Goal: Navigation & Orientation: Find specific page/section

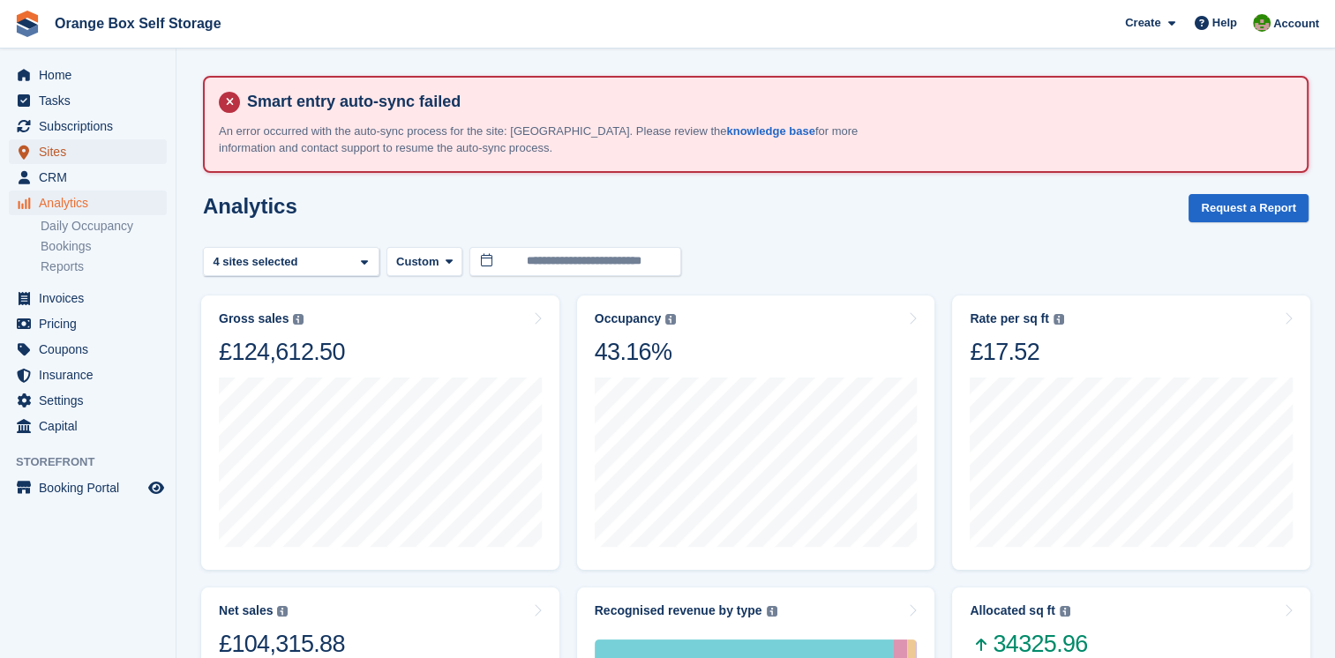
click at [65, 144] on span "Sites" at bounding box center [92, 151] width 106 height 25
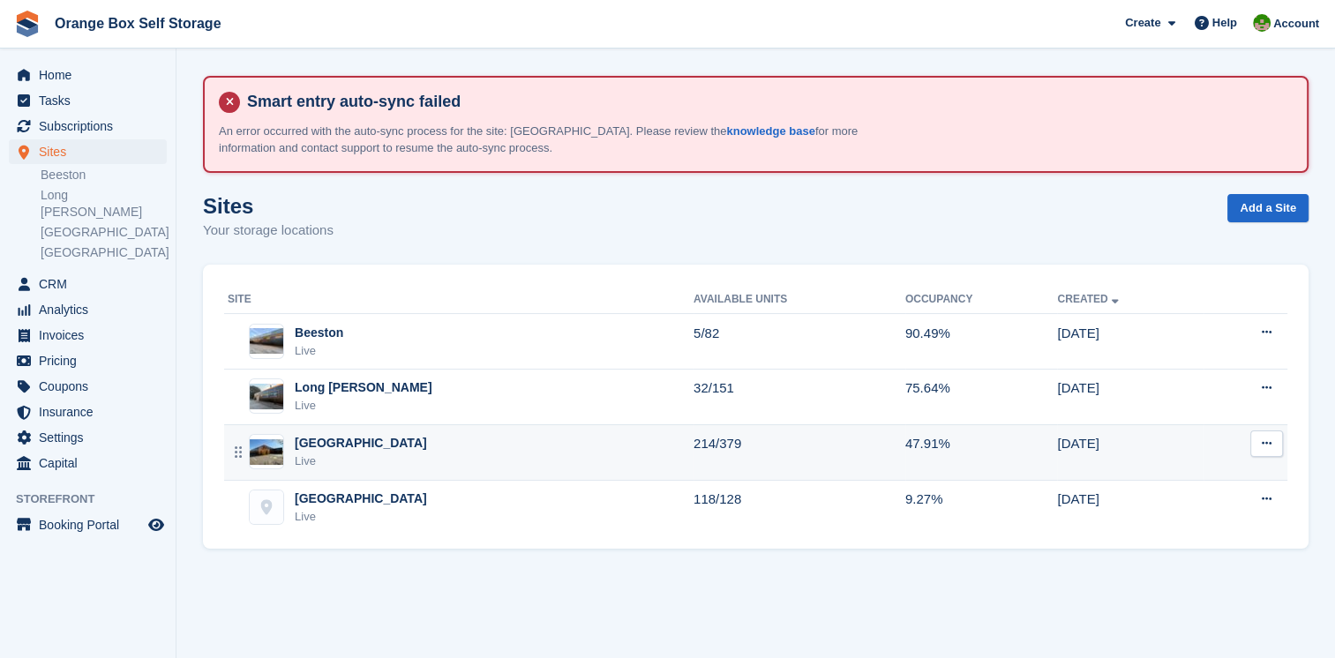
click at [393, 458] on div "Derby Live" at bounding box center [461, 452] width 466 height 36
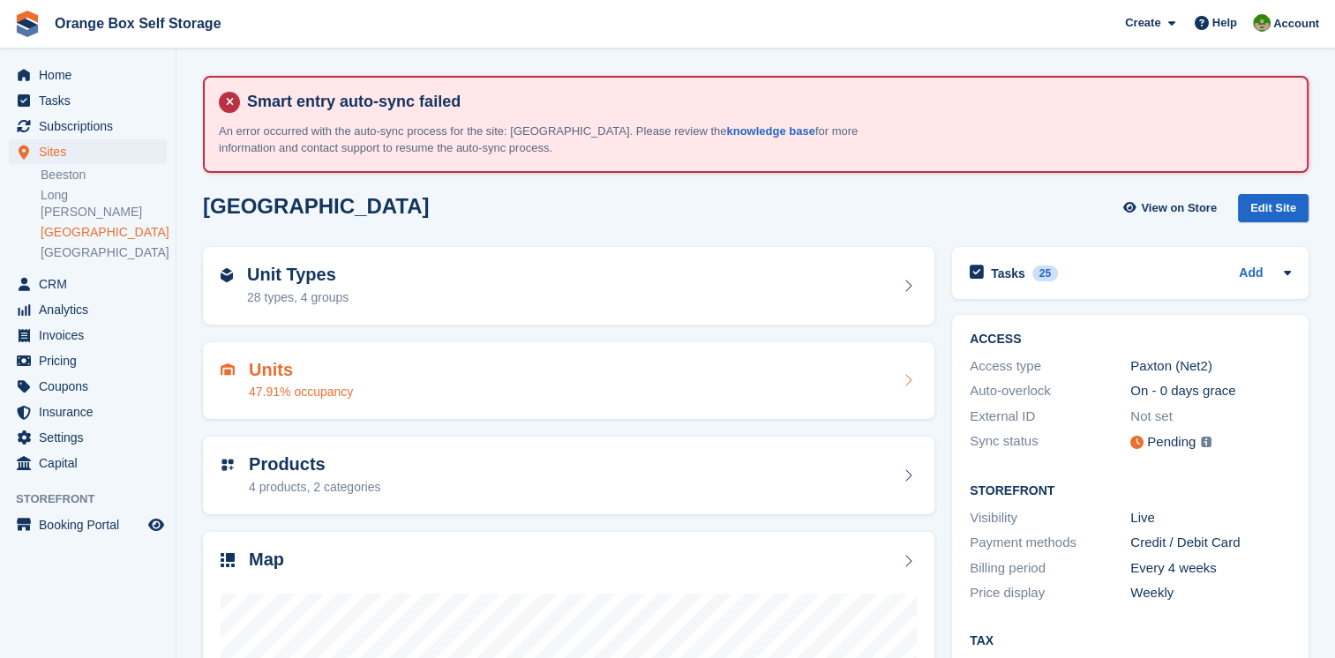
click at [267, 386] on div "47.91% occupancy" at bounding box center [301, 392] width 104 height 19
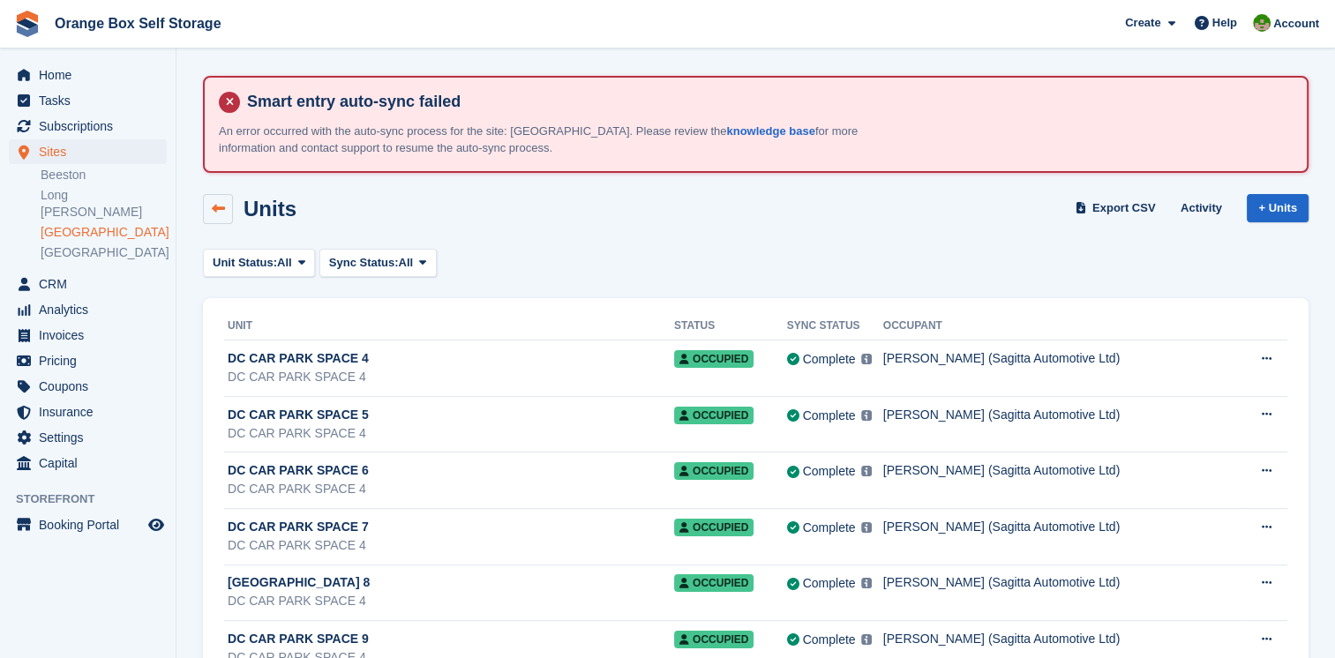
click at [213, 211] on icon at bounding box center [218, 208] width 13 height 13
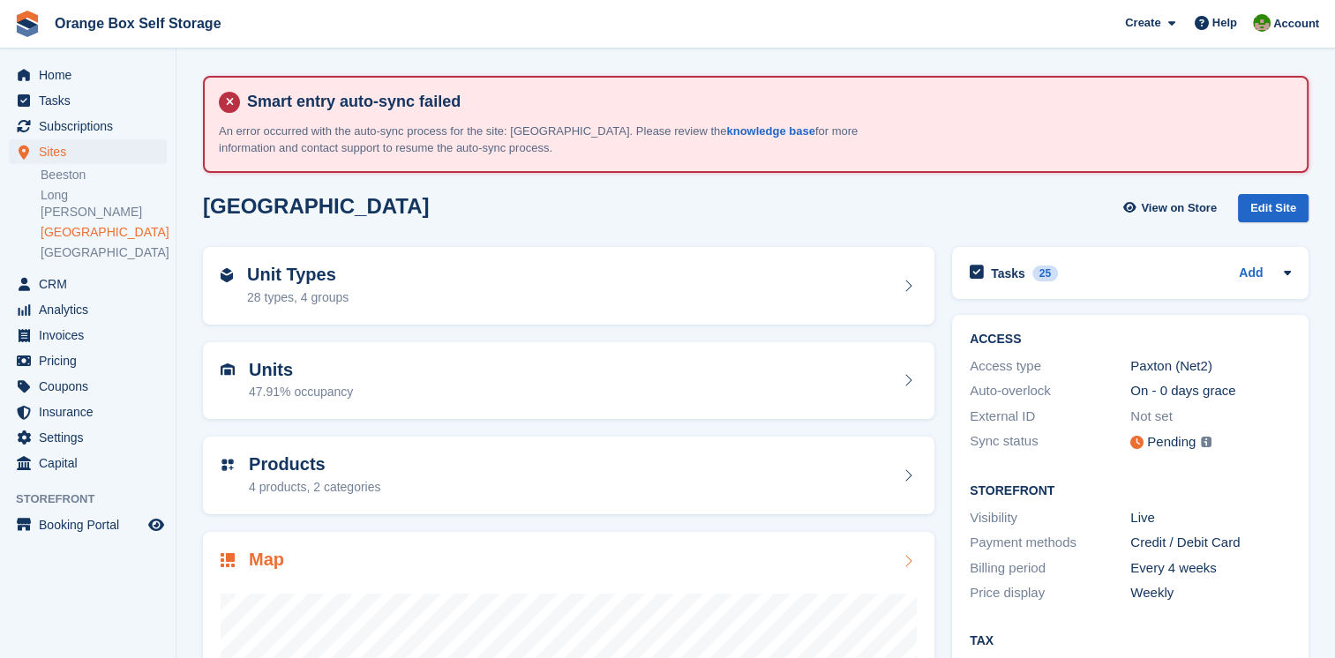
scroll to position [305, 0]
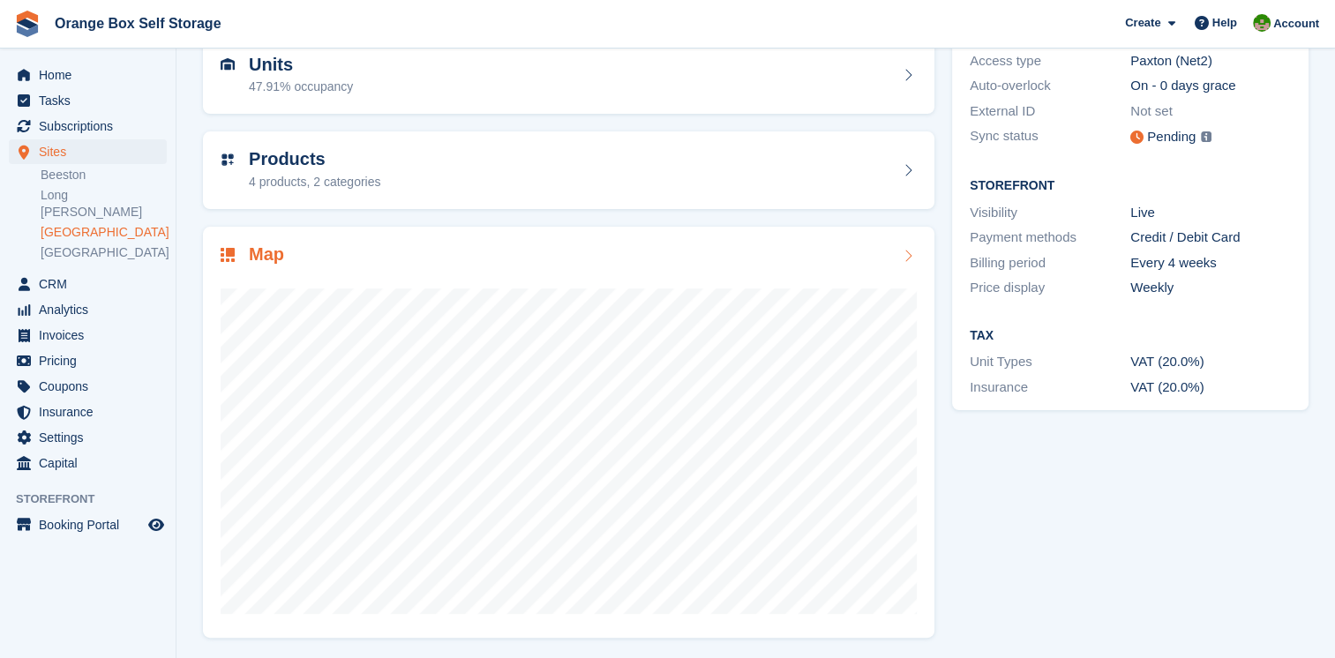
click at [258, 252] on h2 "Map" at bounding box center [266, 254] width 35 height 20
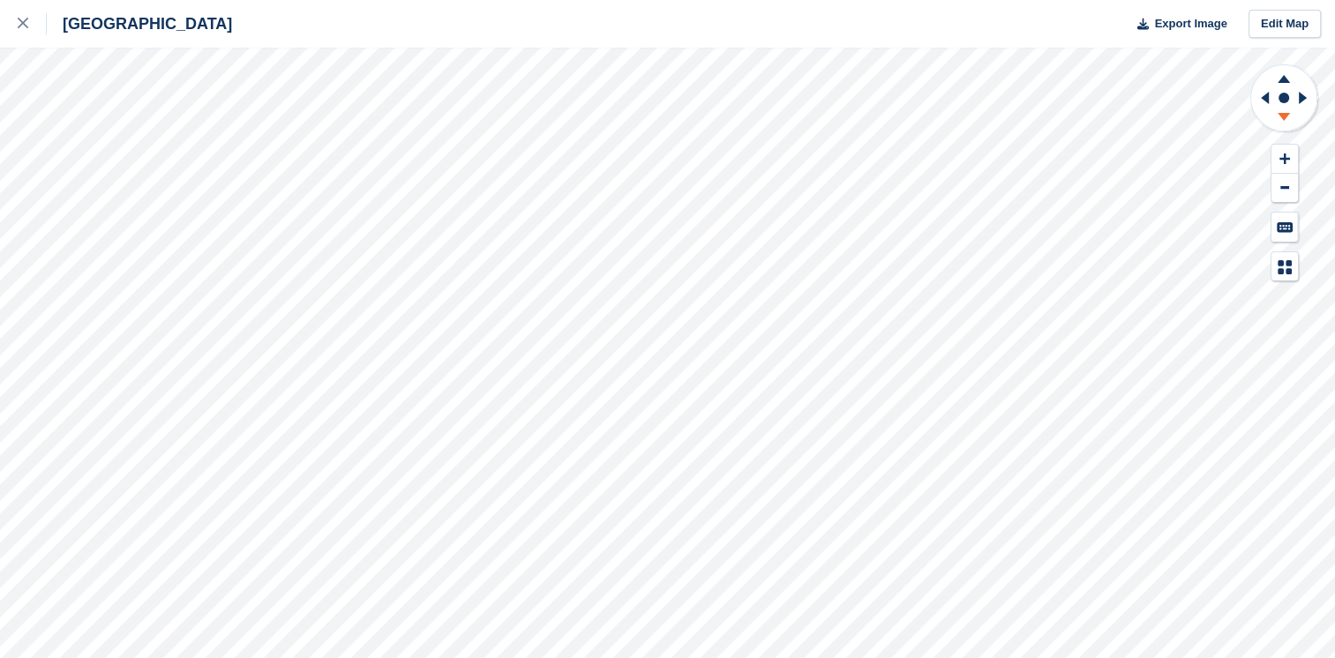
click at [1279, 120] on icon at bounding box center [1284, 120] width 46 height 22
drag, startPoint x: 1279, startPoint y: 120, endPoint x: 1282, endPoint y: 158, distance: 38.0
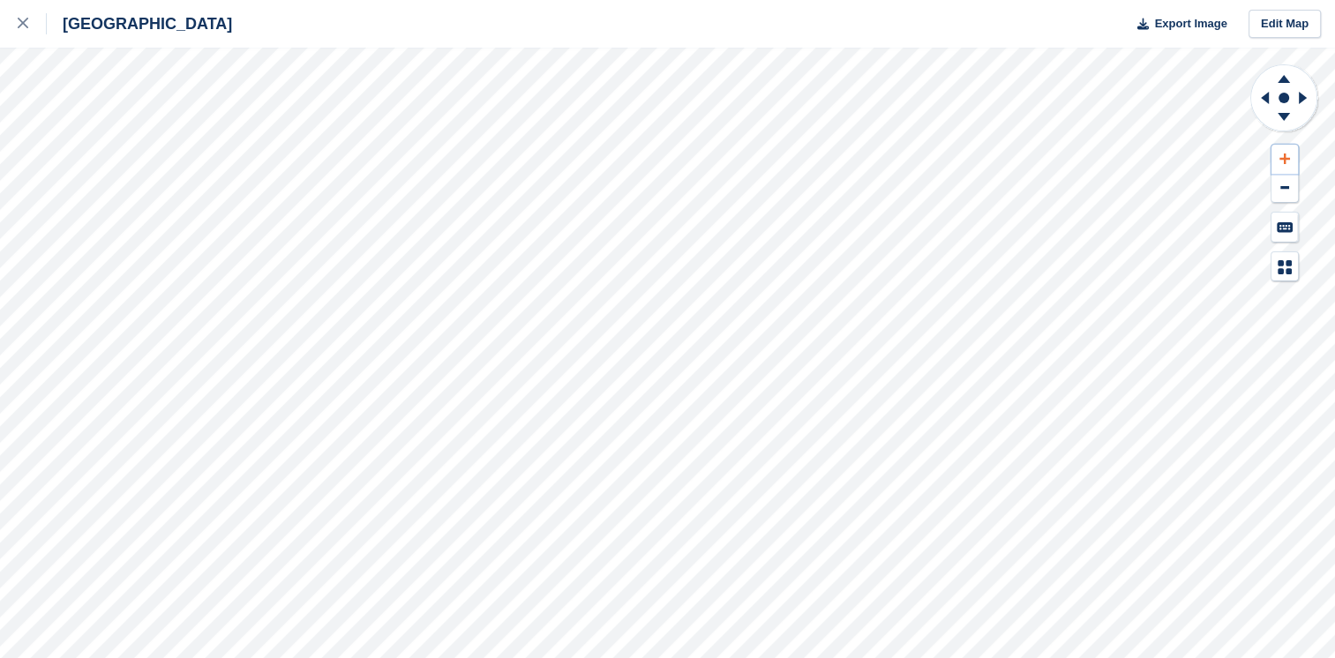
click at [1282, 158] on icon at bounding box center [1284, 158] width 11 height 11
click at [1306, 93] on icon at bounding box center [1305, 98] width 22 height 46
drag, startPoint x: 1306, startPoint y: 93, endPoint x: 1259, endPoint y: 96, distance: 47.8
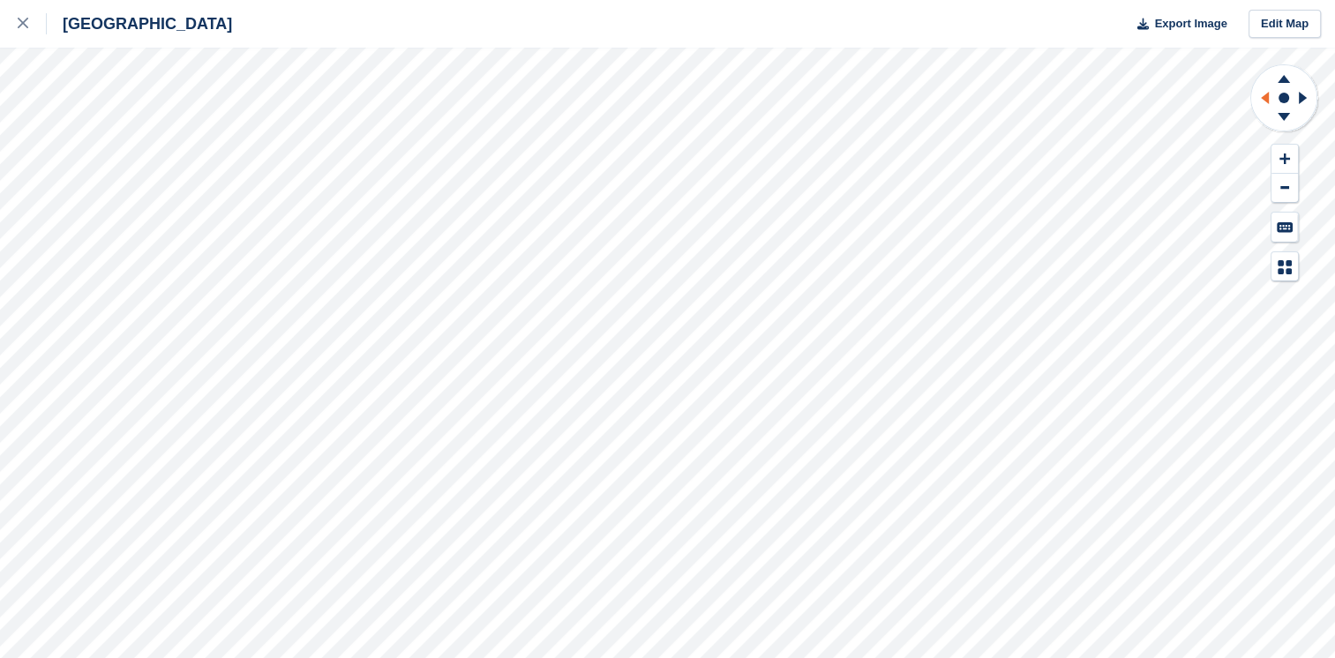
click at [1259, 96] on icon at bounding box center [1262, 98] width 22 height 46
click at [1288, 154] on icon at bounding box center [1284, 159] width 11 height 12
click at [28, 22] on div at bounding box center [32, 23] width 29 height 21
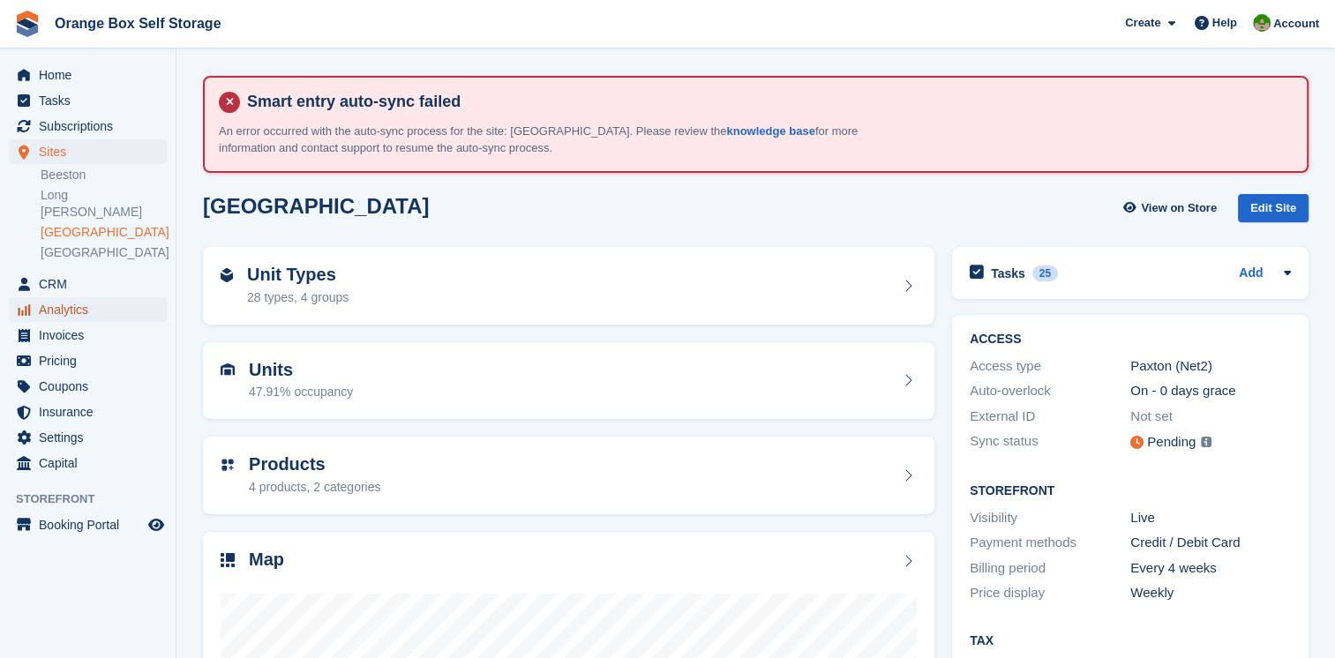
click at [49, 297] on span "Analytics" at bounding box center [92, 309] width 106 height 25
